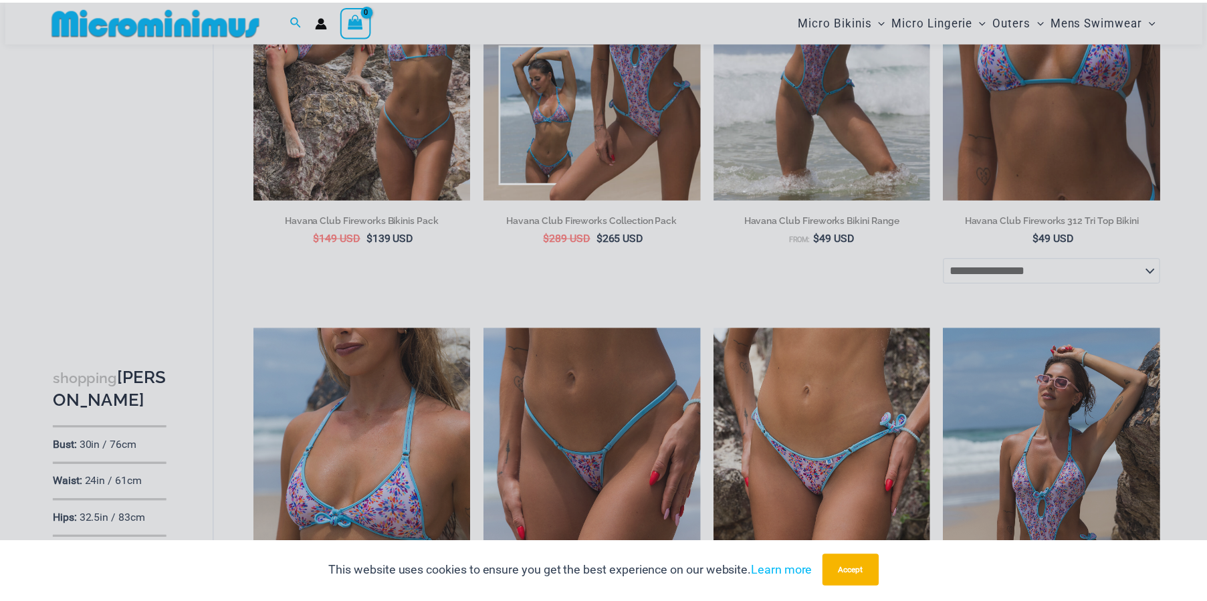
scroll to position [305, 0]
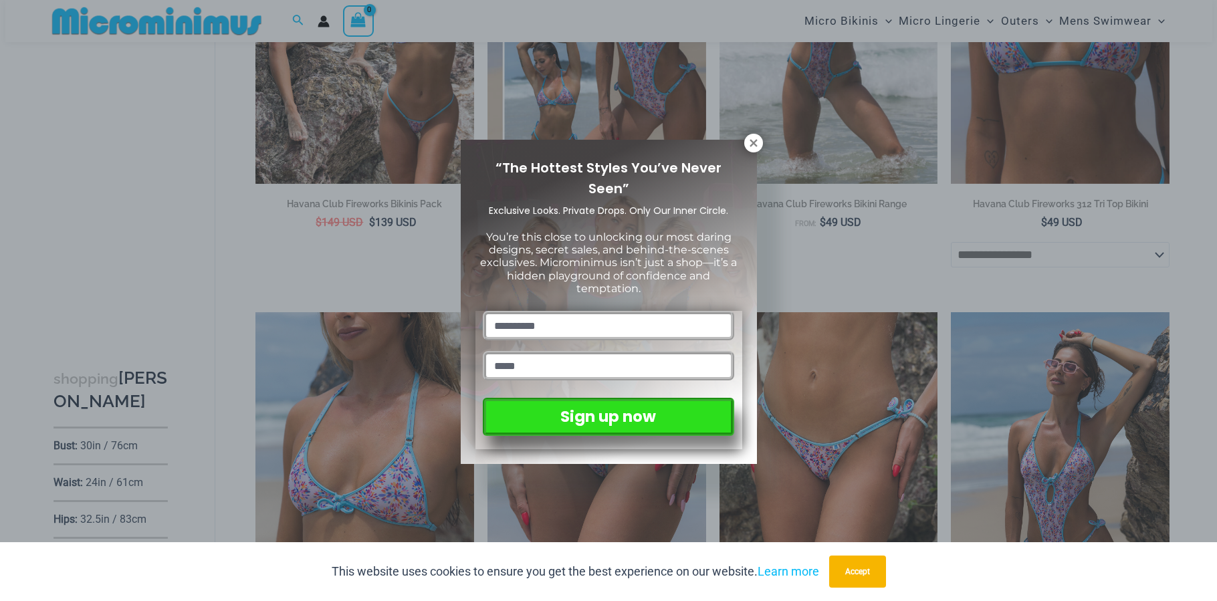
drag, startPoint x: 1210, startPoint y: 93, endPoint x: 1219, endPoint y: 208, distance: 115.4
click at [751, 139] on icon at bounding box center [753, 143] width 12 height 12
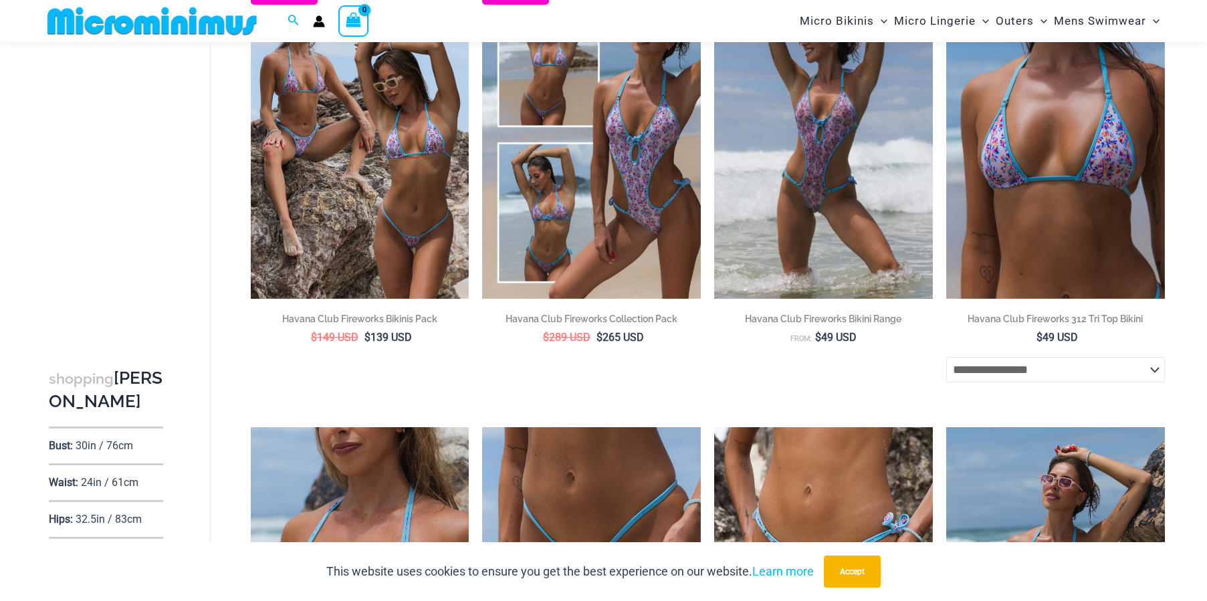
scroll to position [137, 0]
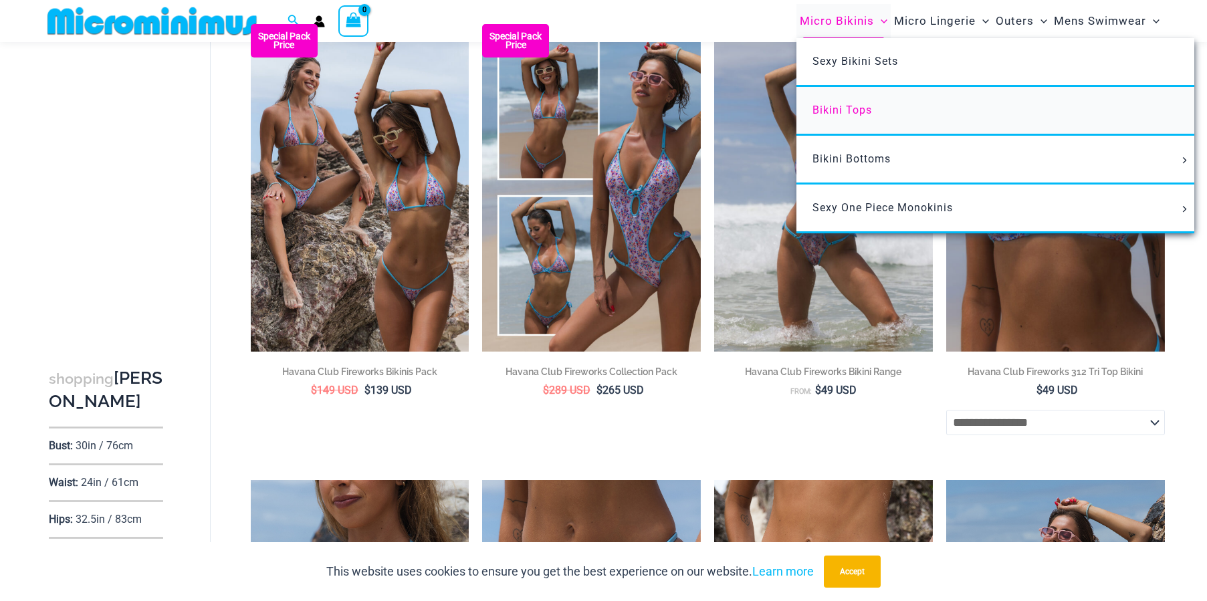
click at [812, 116] on span "Bikini Tops" at bounding box center [841, 110] width 59 height 13
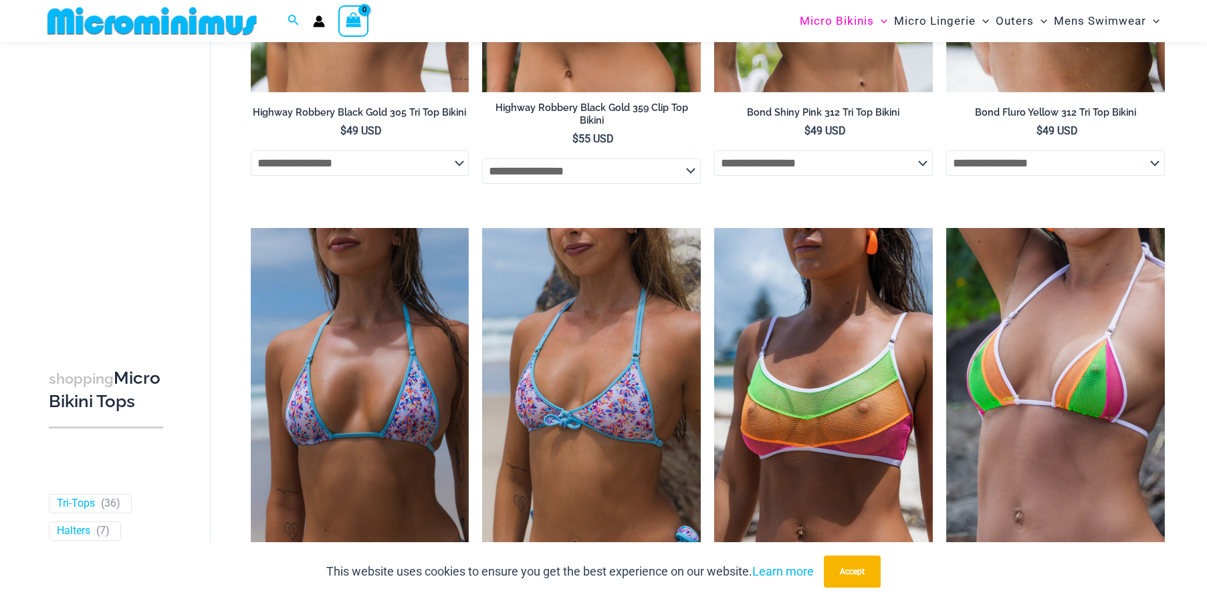
scroll to position [2200, 0]
